Goal: Task Accomplishment & Management: Use online tool/utility

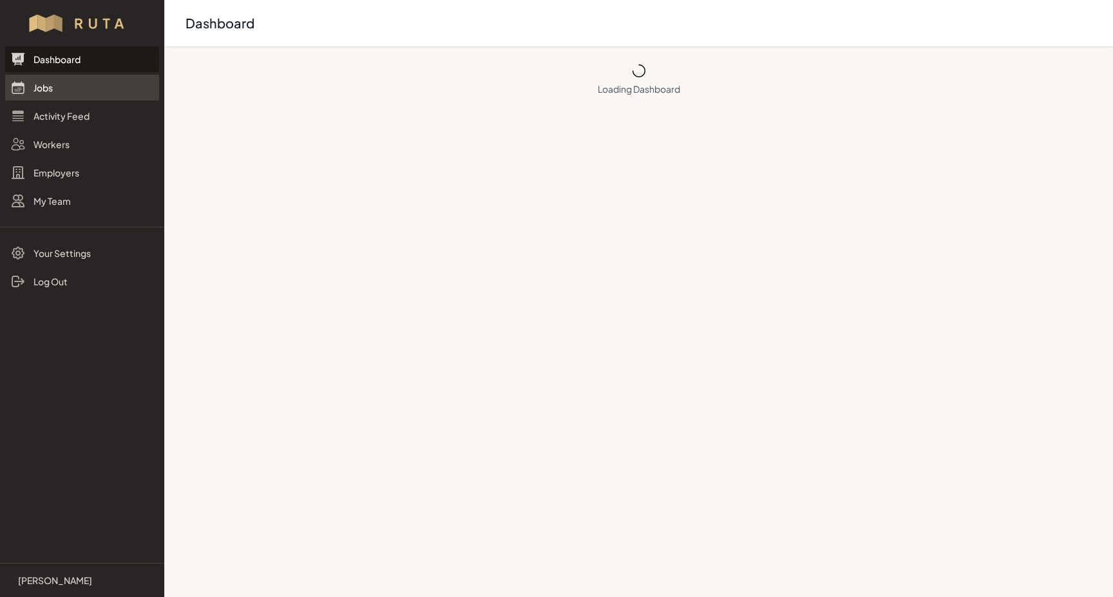
click at [48, 90] on link "Jobs" at bounding box center [82, 88] width 154 height 26
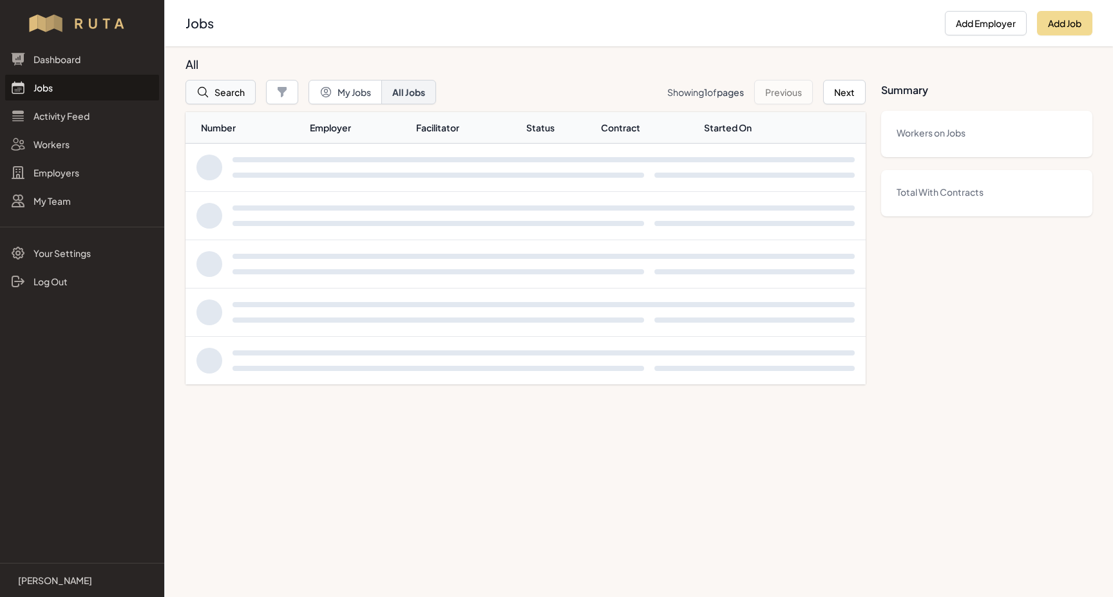
click at [219, 95] on button "Search" at bounding box center [220, 92] width 70 height 24
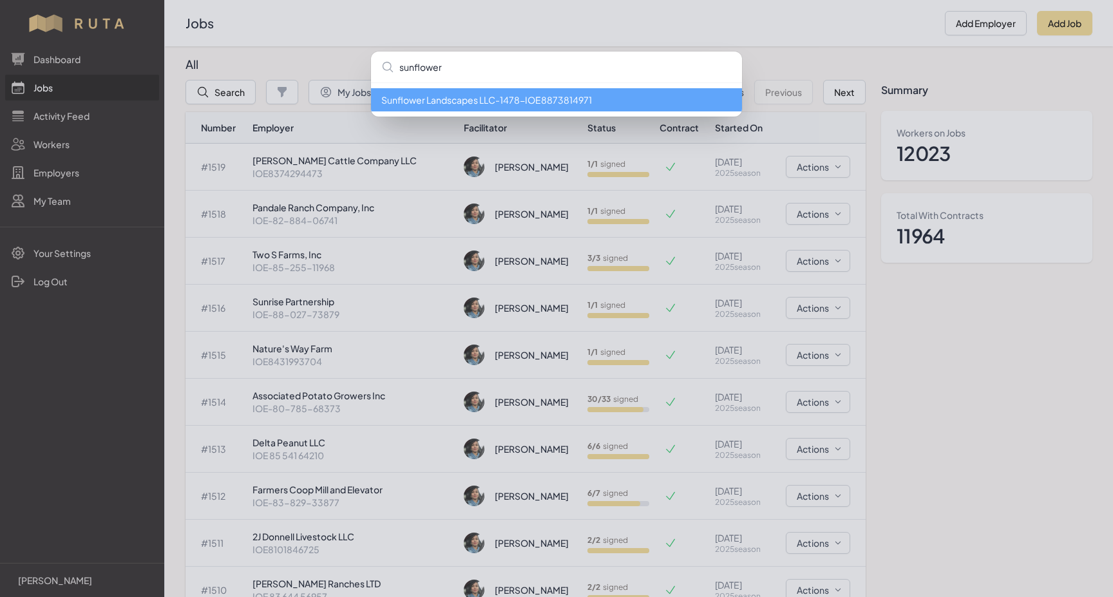
type input "sunflower"
click at [464, 100] on li "Sunflower Landscapes LLC - 1478 - IOE8873814971" at bounding box center [556, 99] width 371 height 23
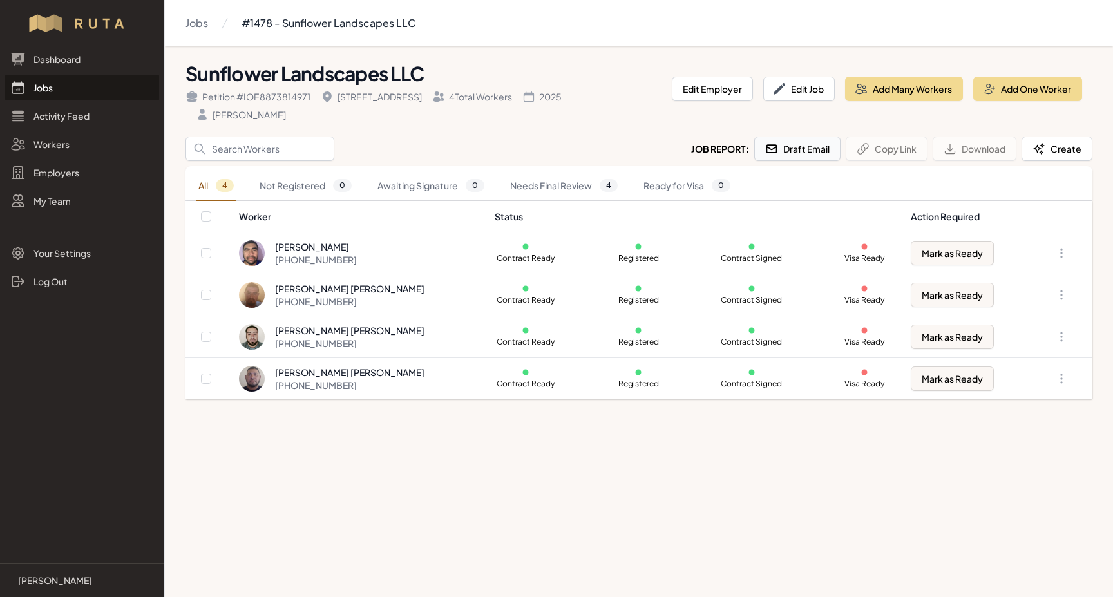
click at [796, 151] on button "Draft Email" at bounding box center [797, 149] width 86 height 24
